Goal: Navigation & Orientation: Find specific page/section

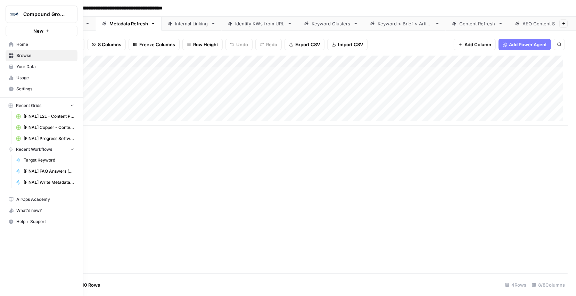
click at [17, 45] on span "Home" at bounding box center [45, 44] width 58 height 6
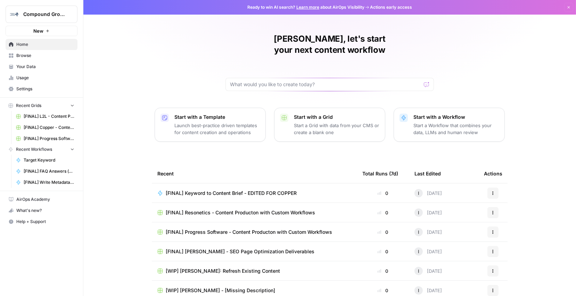
click at [22, 58] on span "Browse" at bounding box center [45, 55] width 58 height 6
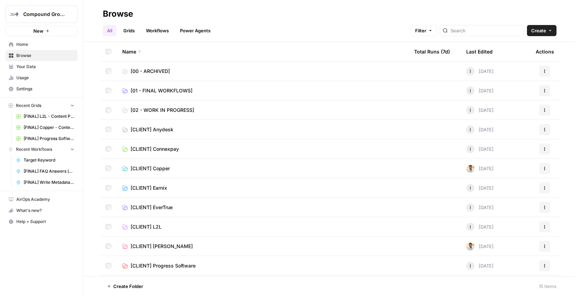
click at [158, 168] on span "[CLIENT] Copper" at bounding box center [150, 168] width 39 height 7
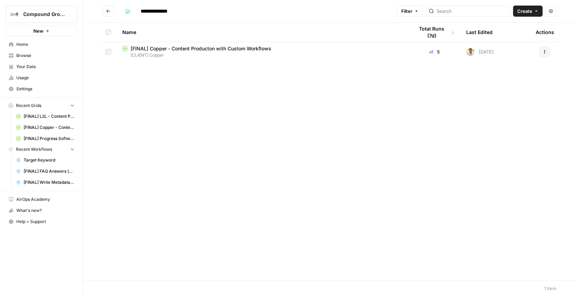
click at [108, 9] on icon "Go back" at bounding box center [108, 11] width 5 height 5
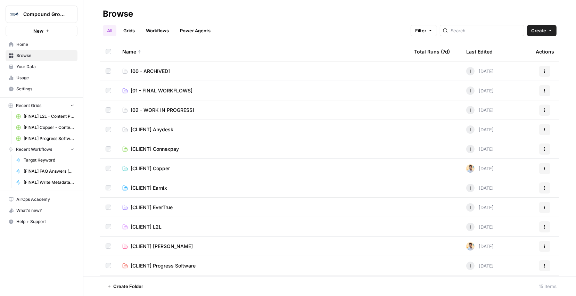
click at [211, 110] on link "[02 - WORK IN PROGRESS]" at bounding box center [262, 110] width 281 height 7
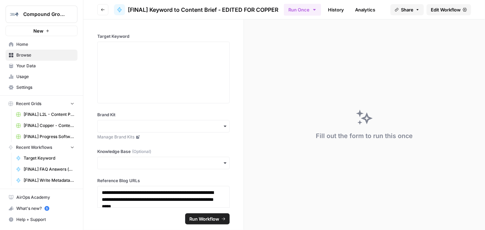
click at [28, 45] on span "Home" at bounding box center [45, 44] width 58 height 6
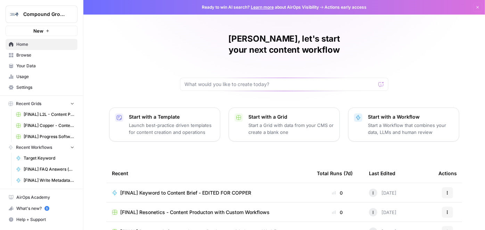
click at [30, 57] on span "Browse" at bounding box center [45, 55] width 58 height 6
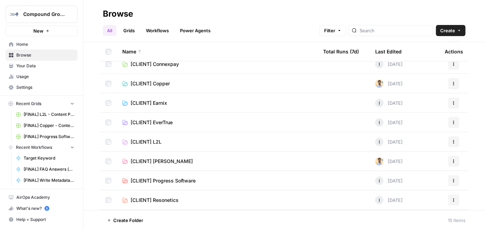
scroll to position [95, 0]
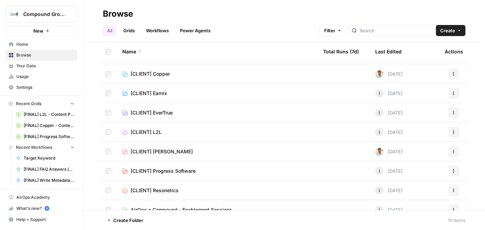
click at [165, 112] on span "[CLIENT] EverTrue" at bounding box center [152, 112] width 42 height 7
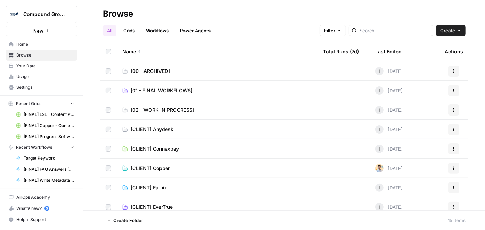
click at [166, 169] on span "[CLIENT] Copper" at bounding box center [150, 168] width 39 height 7
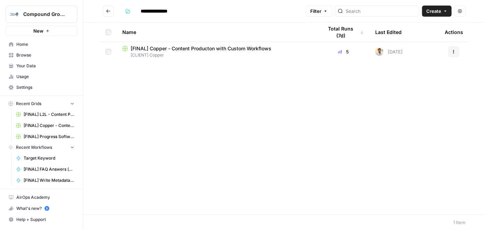
click at [173, 48] on span "[FINAL] Copper - Content Producton with Custom Workflows" at bounding box center [201, 48] width 141 height 7
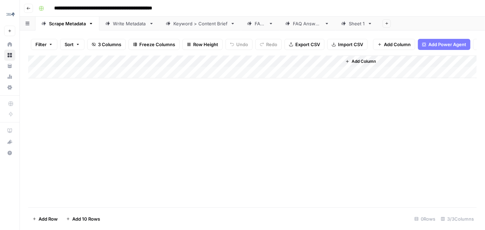
click at [352, 22] on div "Sheet 1" at bounding box center [357, 23] width 16 height 7
click at [67, 24] on div "Scrape Metadata" at bounding box center [67, 23] width 37 height 7
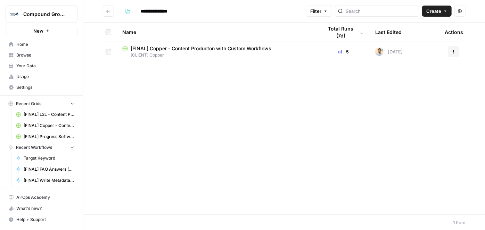
click at [32, 52] on span "Browse" at bounding box center [45, 55] width 58 height 6
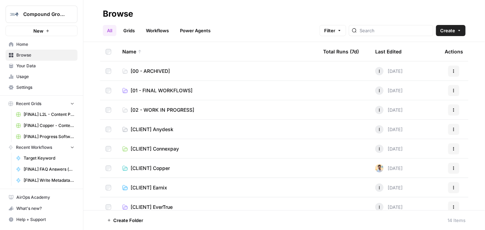
click at [181, 107] on span "[02 - WORK IN PROGRESS]" at bounding box center [163, 110] width 64 height 7
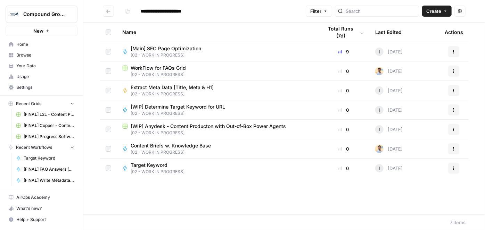
click at [140, 47] on span "[Main] SEO Page Optimization" at bounding box center [166, 48] width 71 height 7
type input "**********"
click at [162, 65] on span "WorkFlow for FAQs Grid" at bounding box center [158, 68] width 55 height 7
type input "**********"
click at [178, 88] on span "Extract Meta Data [Title, Meta & H1]" at bounding box center [172, 87] width 83 height 7
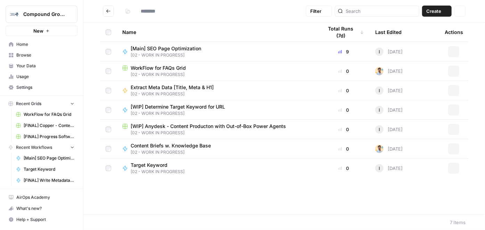
type input "**********"
click at [149, 163] on span "Target Keyword" at bounding box center [155, 165] width 48 height 7
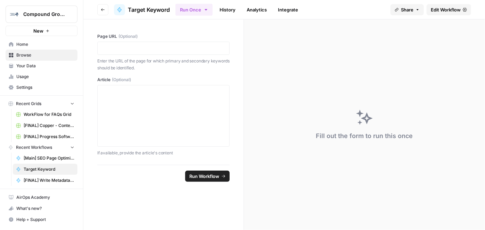
click at [232, 6] on link "History" at bounding box center [227, 9] width 24 height 11
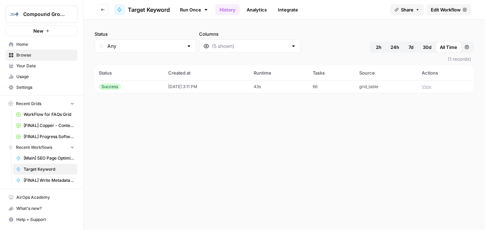
click at [425, 48] on span "30d" at bounding box center [427, 47] width 9 height 7
click at [197, 9] on link "Run Once" at bounding box center [194, 10] width 37 height 12
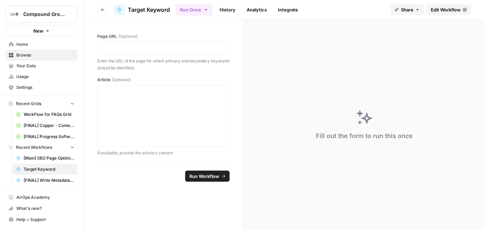
click at [253, 9] on link "Analytics" at bounding box center [257, 9] width 28 height 11
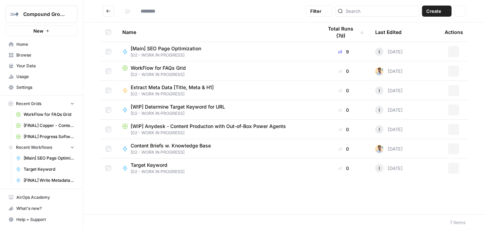
type input "**********"
click at [166, 166] on span "Target Keyword" at bounding box center [155, 165] width 48 height 7
type input "**********"
click at [179, 146] on span "Content Briefs w. Knowledge Base" at bounding box center [171, 145] width 80 height 7
type input "**********"
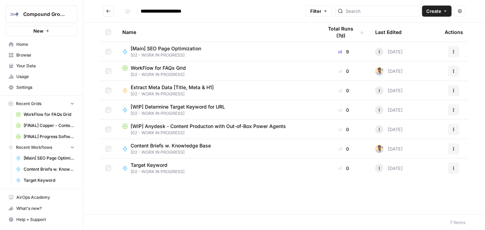
click at [108, 10] on icon "Go back" at bounding box center [108, 11] width 5 height 5
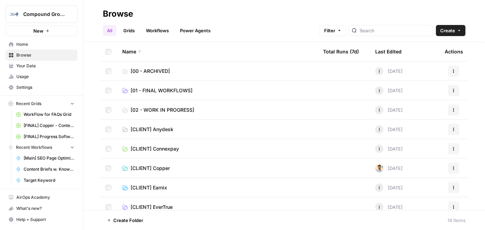
click at [172, 89] on span "[01 - FINAL WORKFLOWS]" at bounding box center [162, 90] width 62 height 7
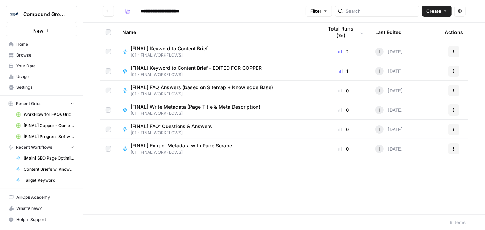
click at [33, 53] on span "Browse" at bounding box center [45, 55] width 58 height 6
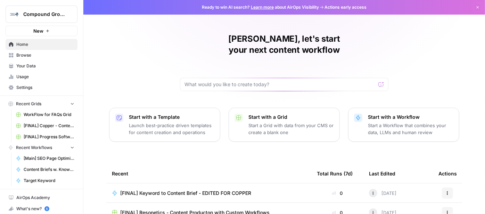
click at [37, 56] on span "Browse" at bounding box center [45, 55] width 58 height 6
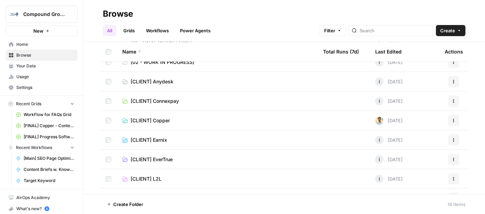
scroll to position [44, 0]
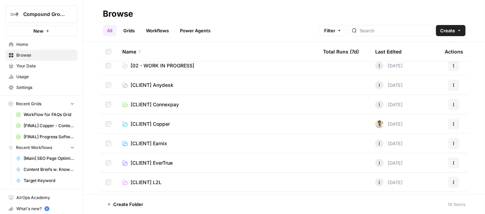
click at [164, 124] on span "[CLIENT] Copper" at bounding box center [150, 124] width 39 height 7
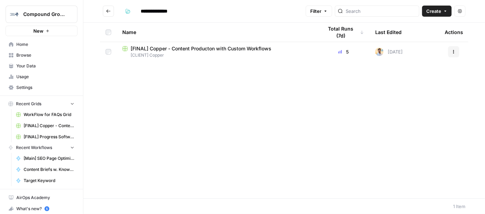
click at [198, 48] on span "[FINAL] Copper - Content Producton with Custom Workflows" at bounding box center [201, 48] width 141 height 7
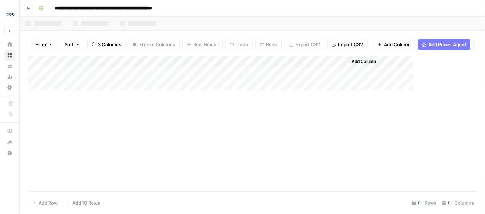
type input "**********"
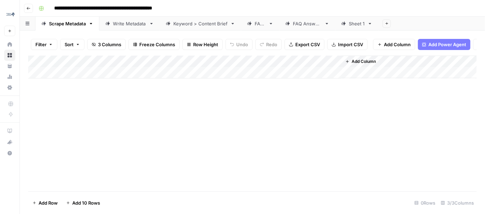
click at [29, 6] on button "Go back" at bounding box center [28, 8] width 9 height 9
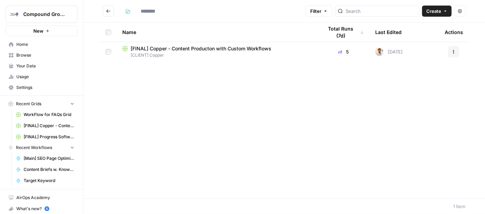
type input "**********"
click at [112, 13] on button "Go back" at bounding box center [108, 11] width 11 height 11
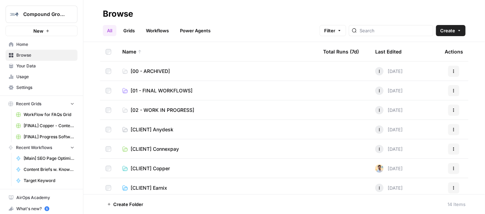
click at [170, 91] on span "[01 - FINAL WORKFLOWS]" at bounding box center [162, 90] width 62 height 7
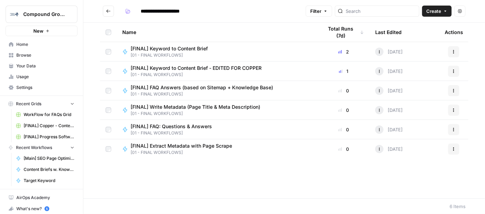
click at [111, 11] on icon "Go back" at bounding box center [108, 11] width 5 height 5
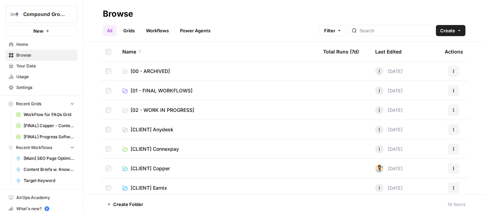
click at [207, 111] on link "[02 - WORK IN PROGRESS]" at bounding box center [217, 110] width 190 height 7
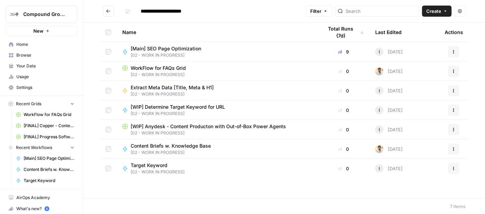
click at [30, 68] on span "Your Data" at bounding box center [45, 66] width 58 height 6
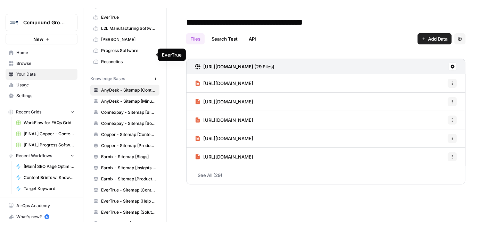
scroll to position [95, 0]
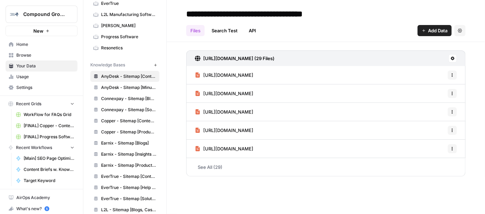
click at [28, 42] on span "Home" at bounding box center [45, 44] width 58 height 6
